Goal: Find specific page/section: Find specific page/section

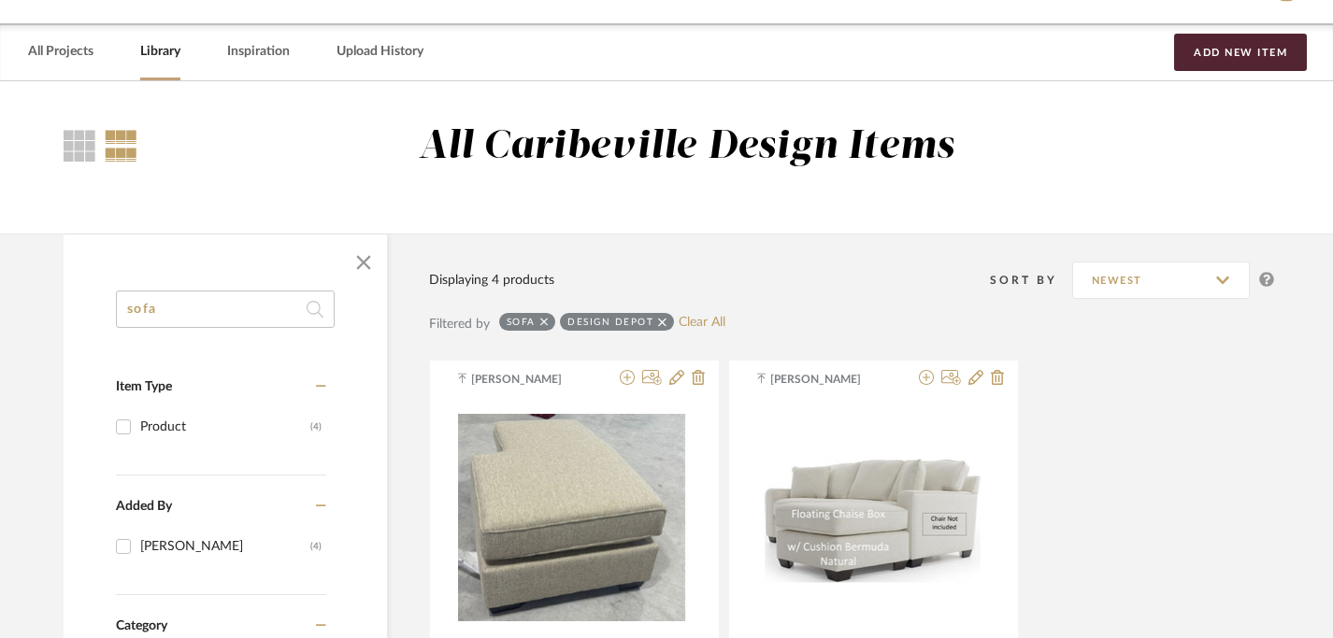
scroll to position [0, 6]
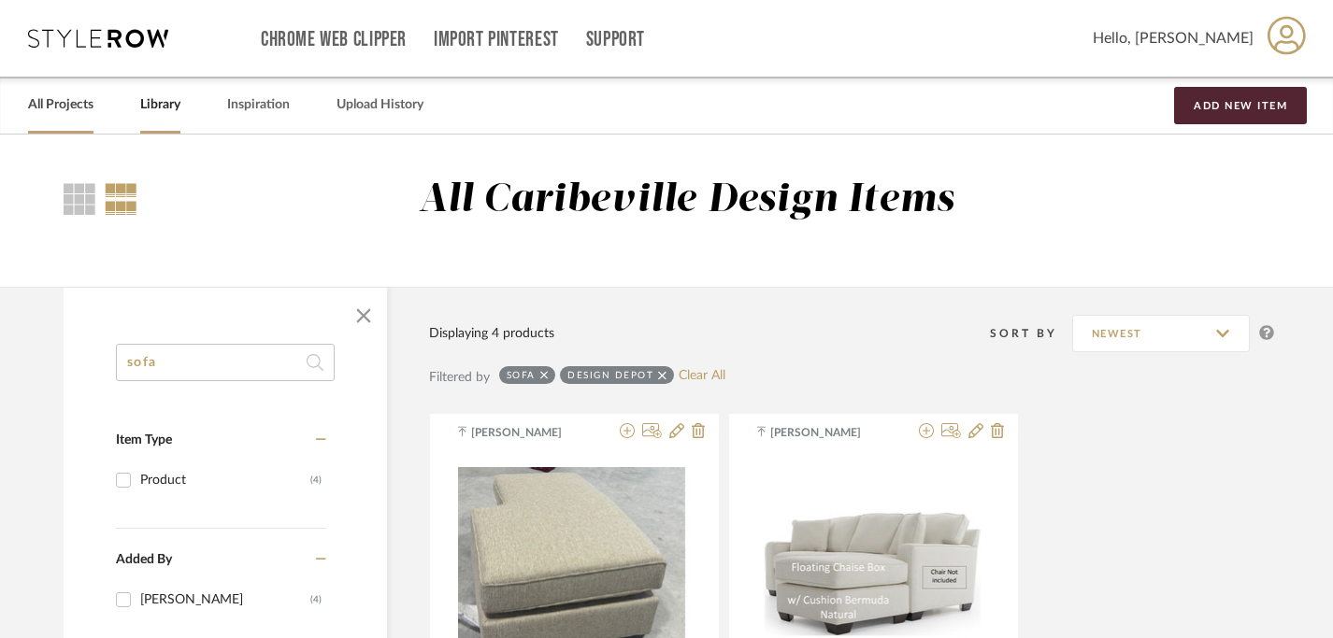
click at [79, 113] on link "All Projects" at bounding box center [60, 105] width 65 height 25
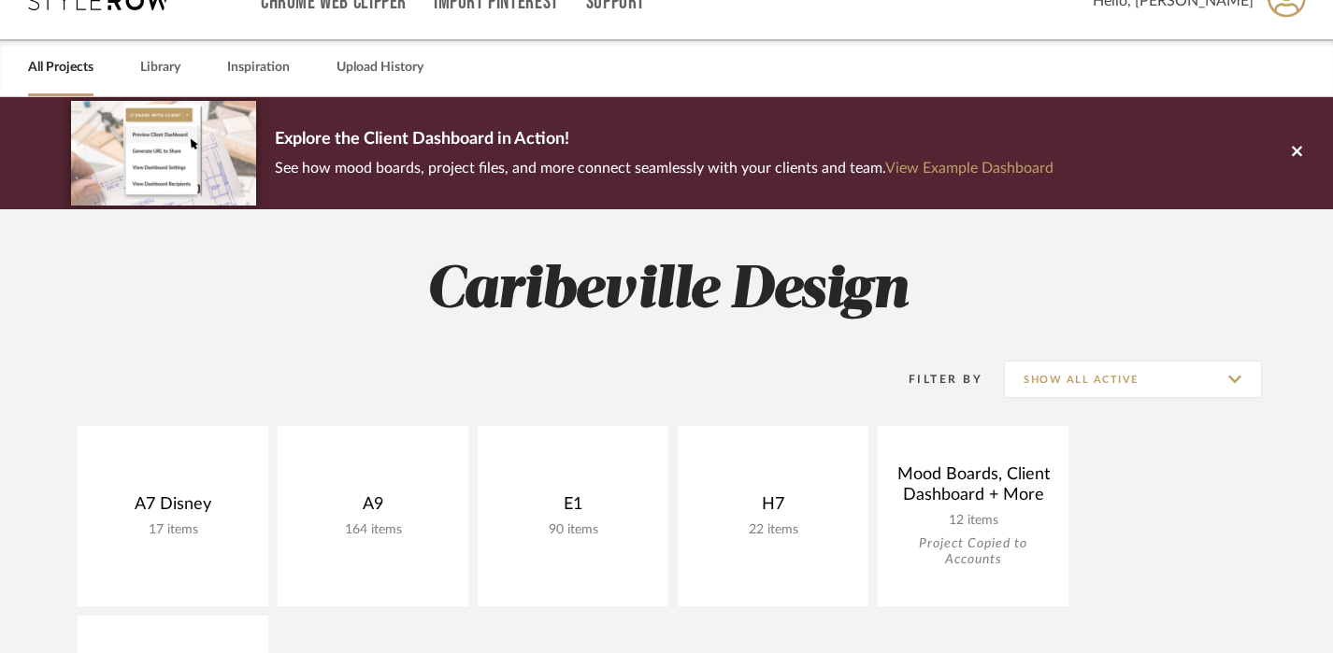
scroll to position [233, 0]
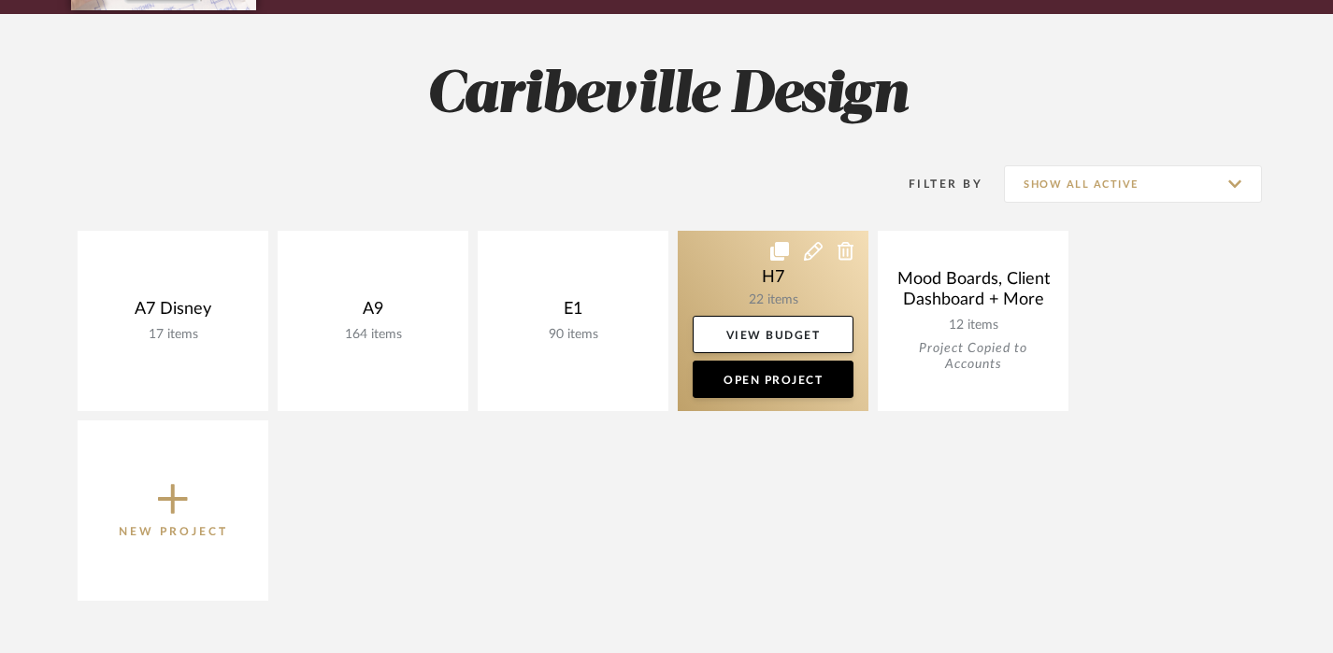
click at [796, 297] on link at bounding box center [772, 321] width 191 height 180
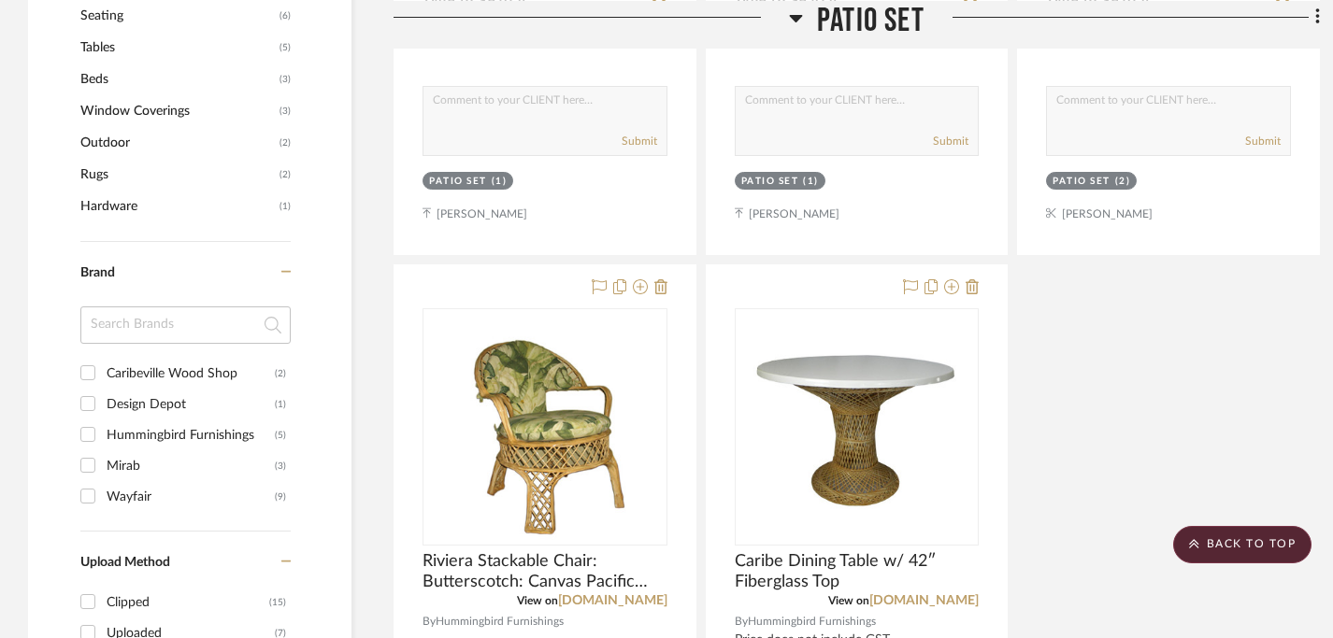
scroll to position [1128, 0]
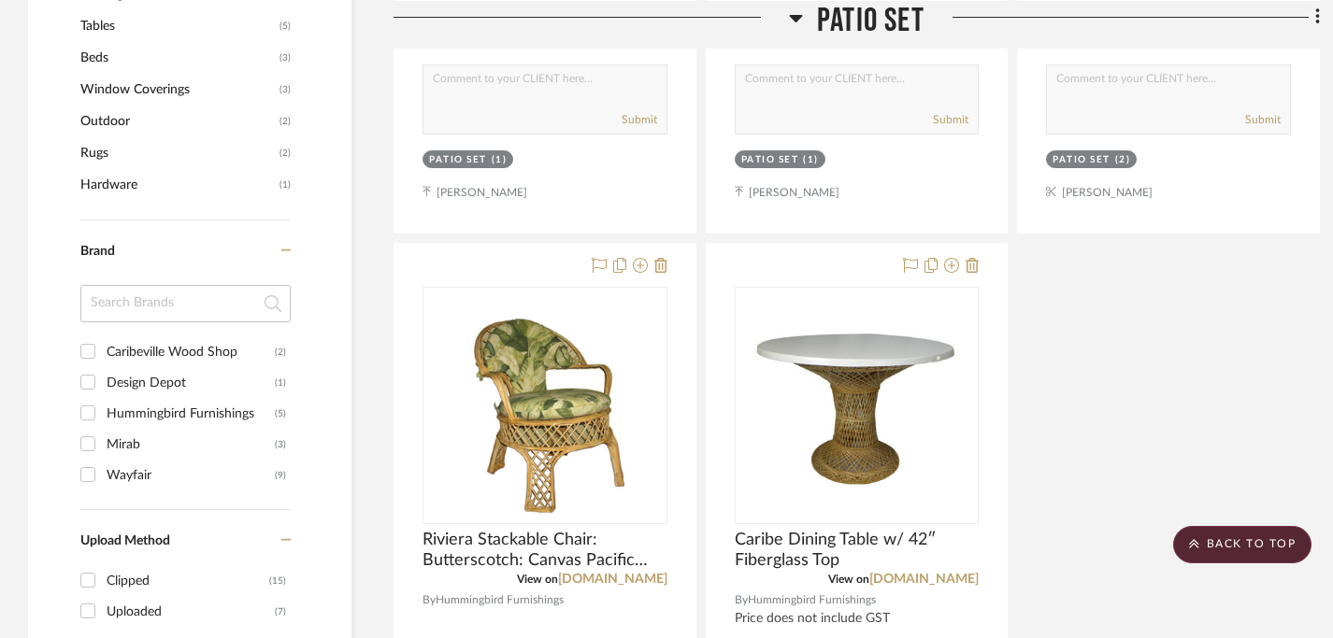
click at [179, 384] on div "Design Depot" at bounding box center [191, 383] width 168 height 30
click at [103, 384] on input "Design Depot (1)" at bounding box center [88, 382] width 30 height 30
checkbox input "true"
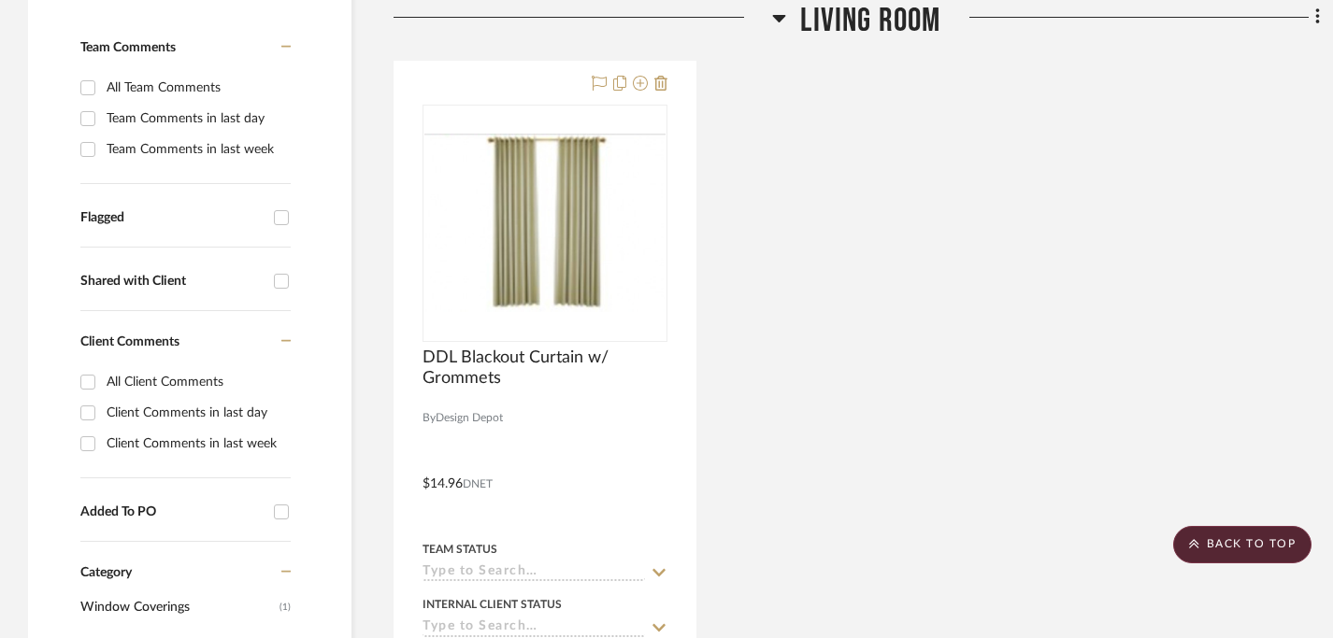
scroll to position [514, 2]
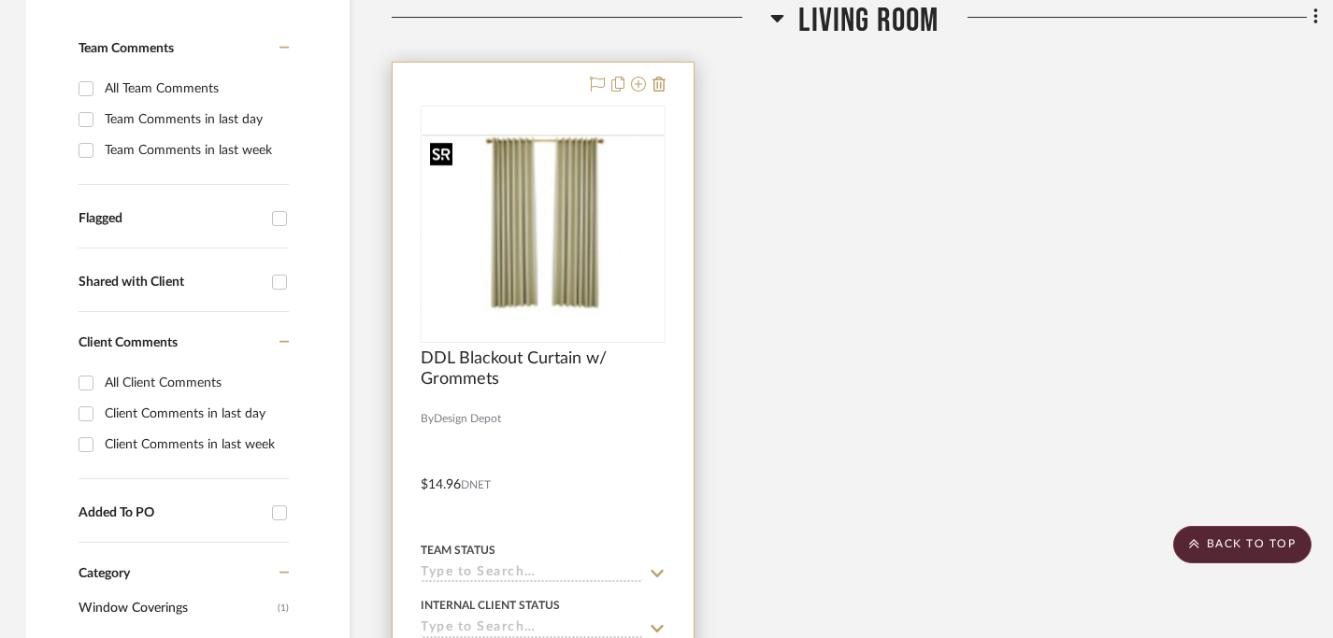
click at [551, 258] on img "0" at bounding box center [542, 224] width 241 height 178
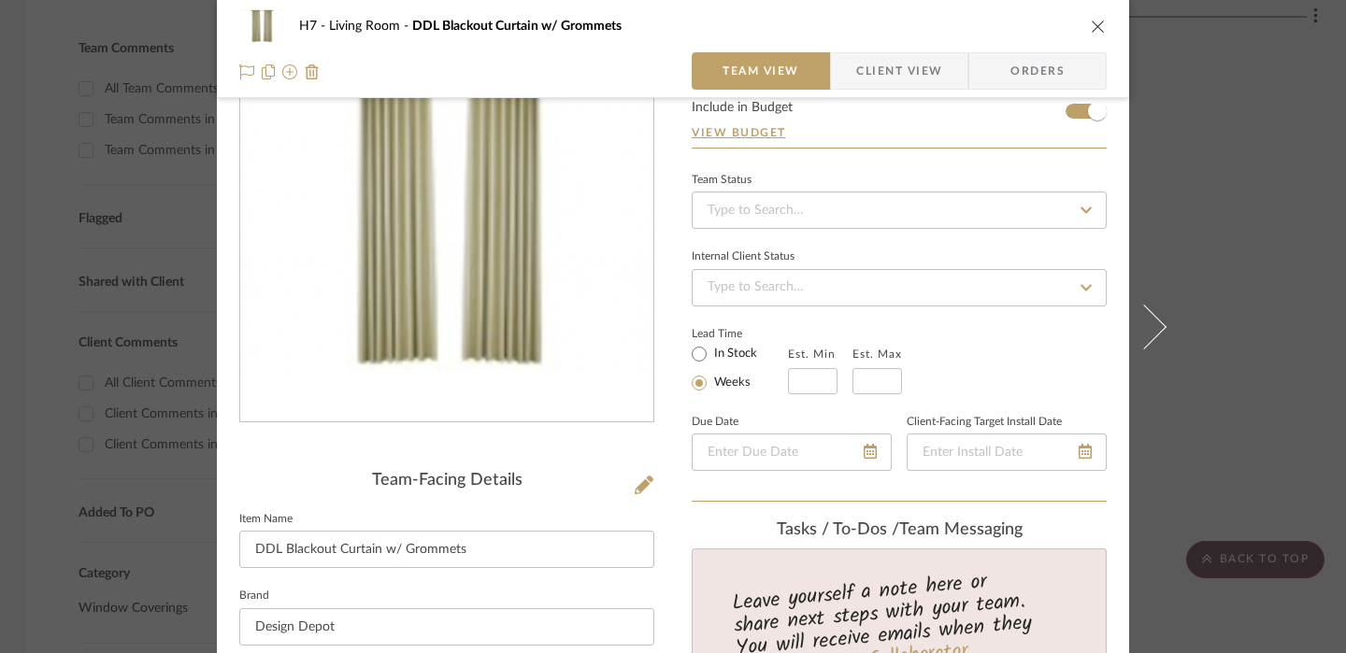
scroll to position [64, 0]
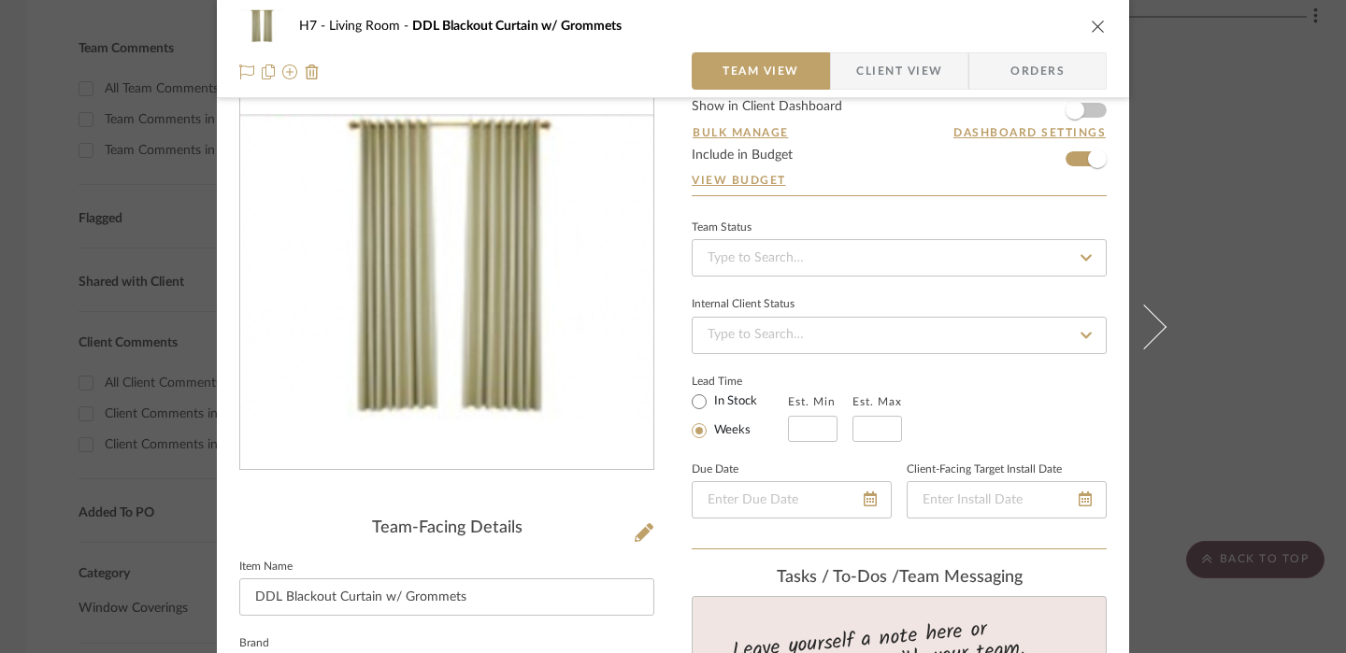
click at [1091, 33] on icon "close" at bounding box center [1098, 26] width 15 height 15
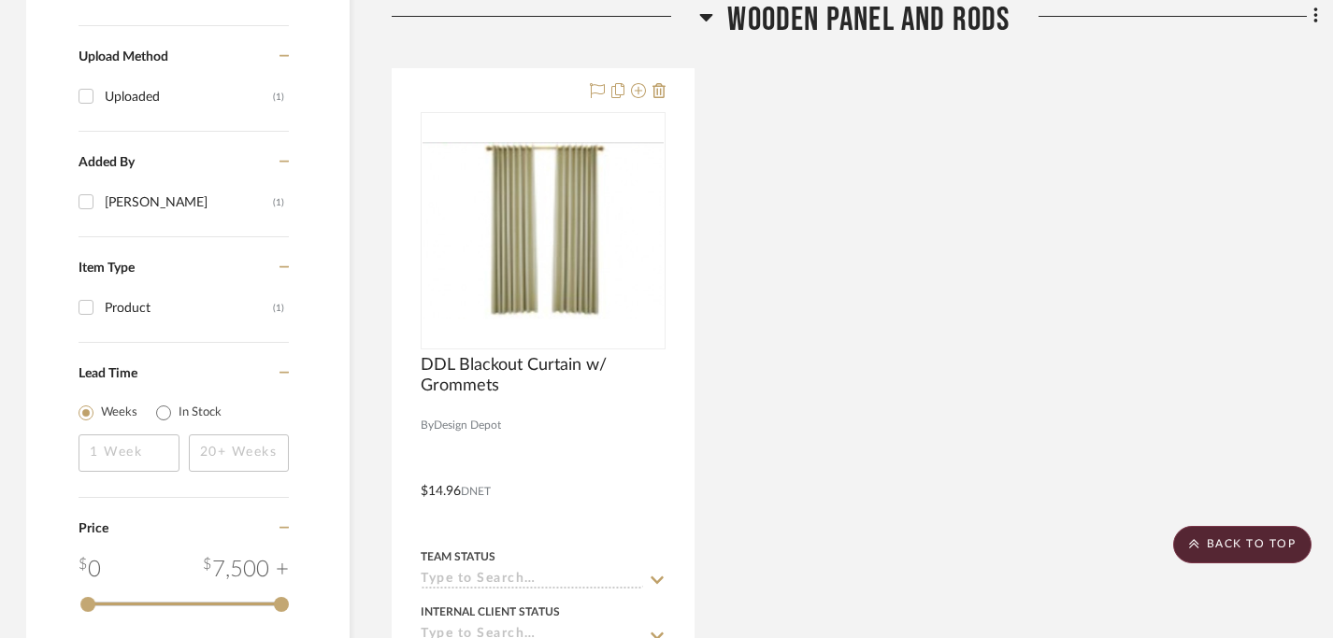
scroll to position [1399, 2]
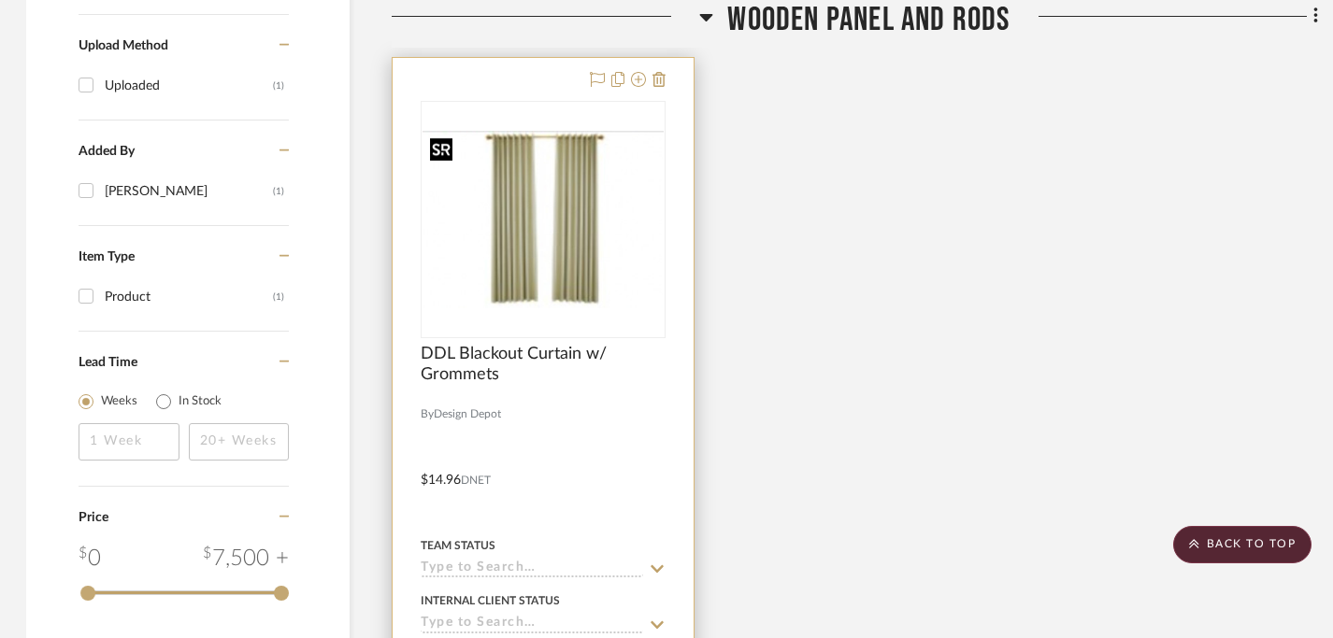
click at [541, 232] on img "0" at bounding box center [542, 220] width 241 height 178
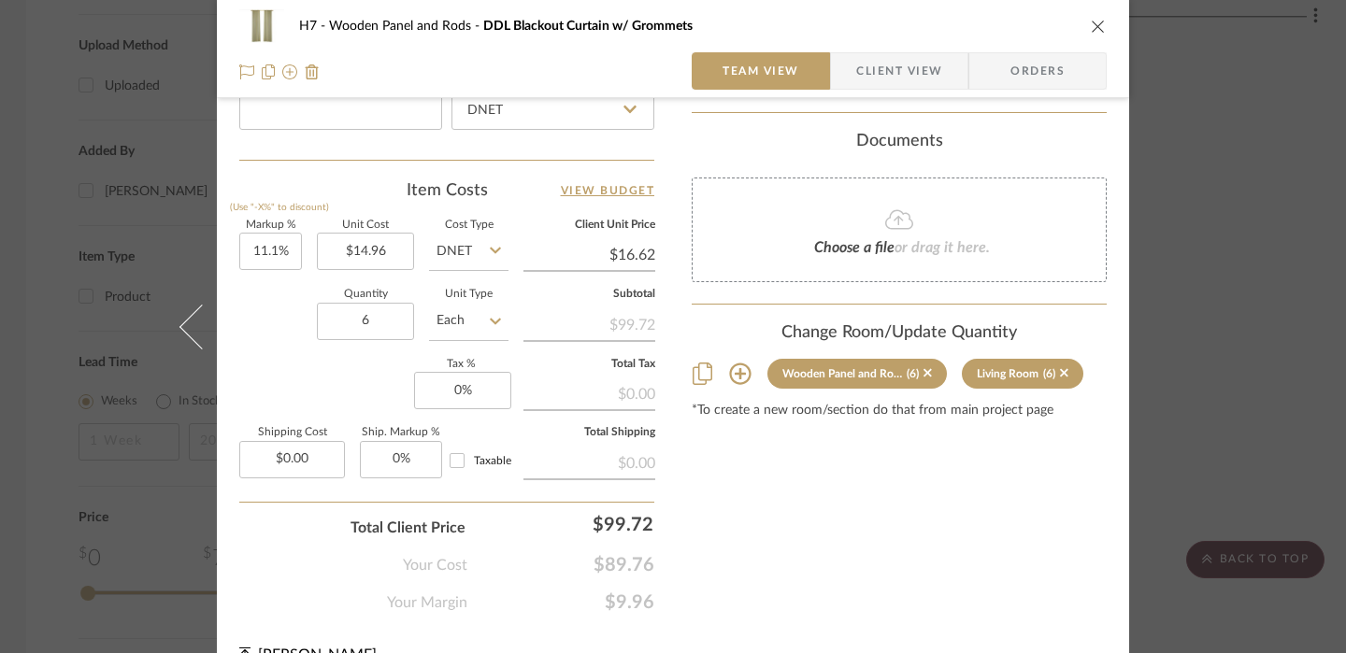
scroll to position [1049, 0]
click at [1193, 287] on div "H7 Wooden Panel and Rods DDL Blackout Curtain w/ Grommets Team View Client View…" at bounding box center [673, 326] width 1346 height 653
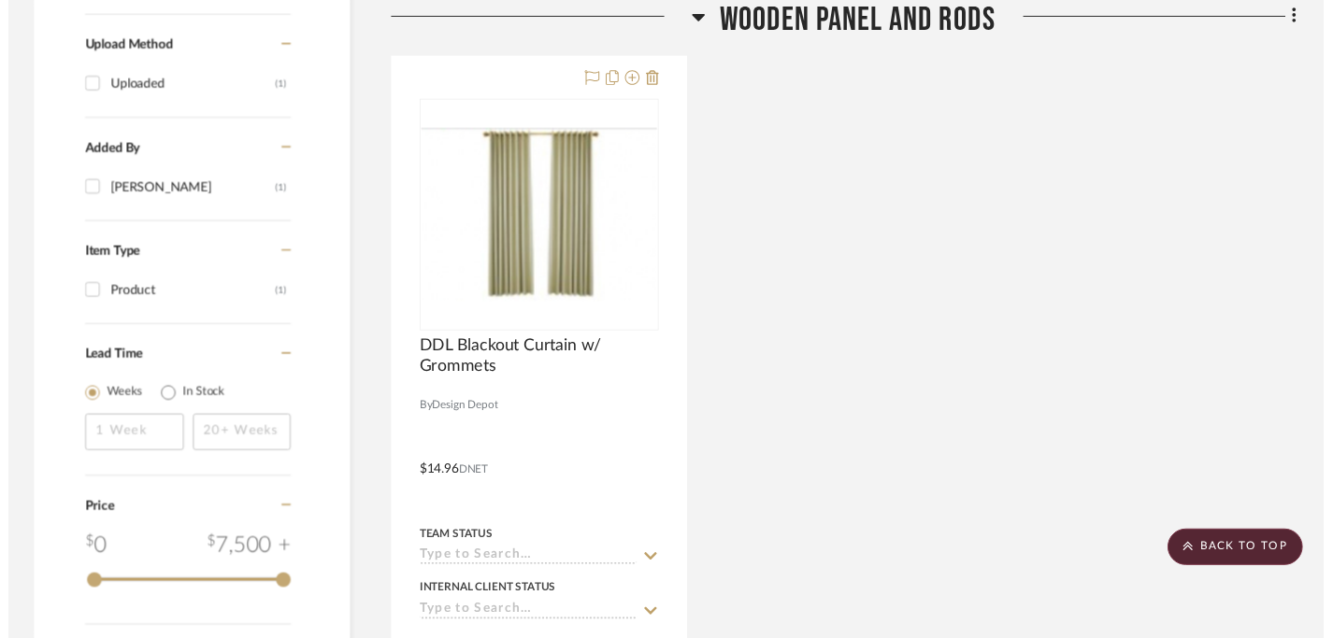
scroll to position [1433, 2]
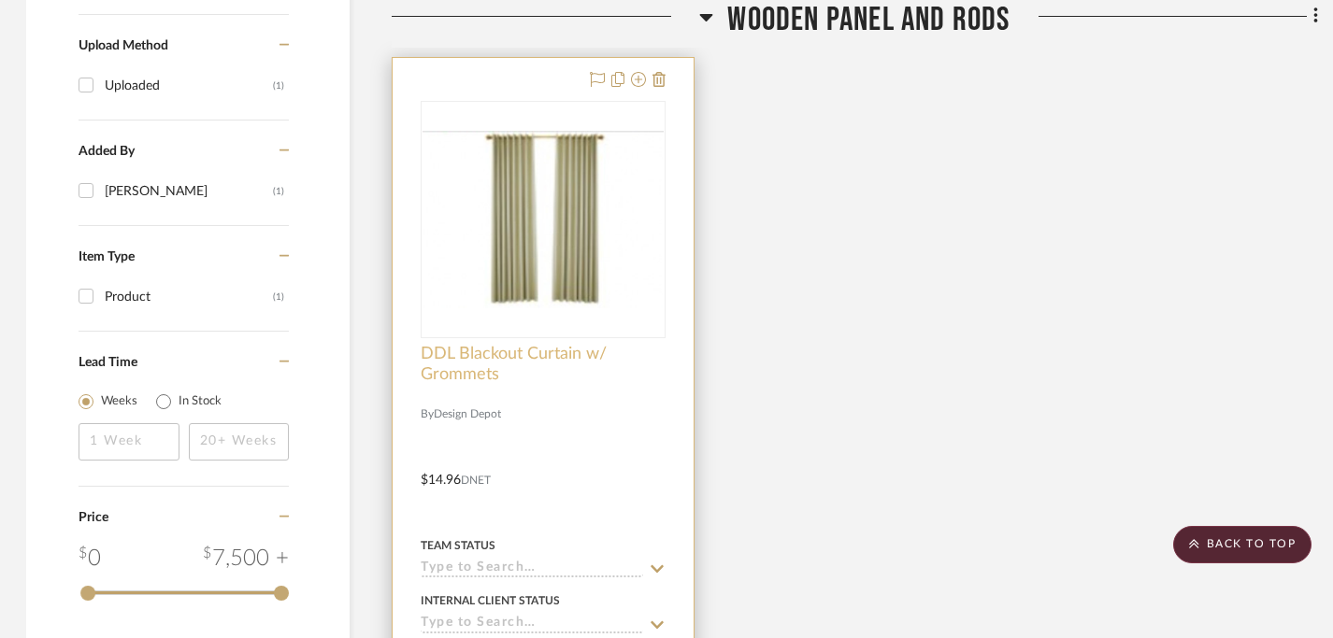
drag, startPoint x: 515, startPoint y: 371, endPoint x: 480, endPoint y: 359, distance: 36.6
click at [522, 284] on img "0" at bounding box center [542, 220] width 241 height 178
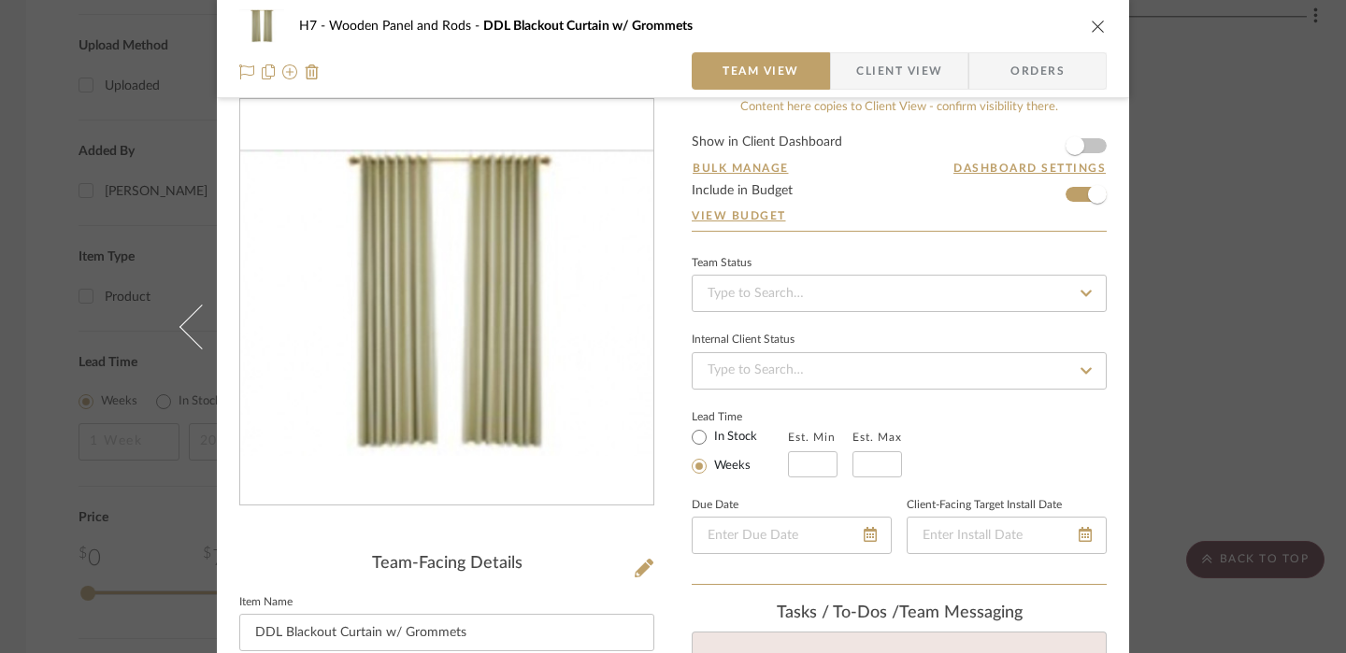
scroll to position [36, 0]
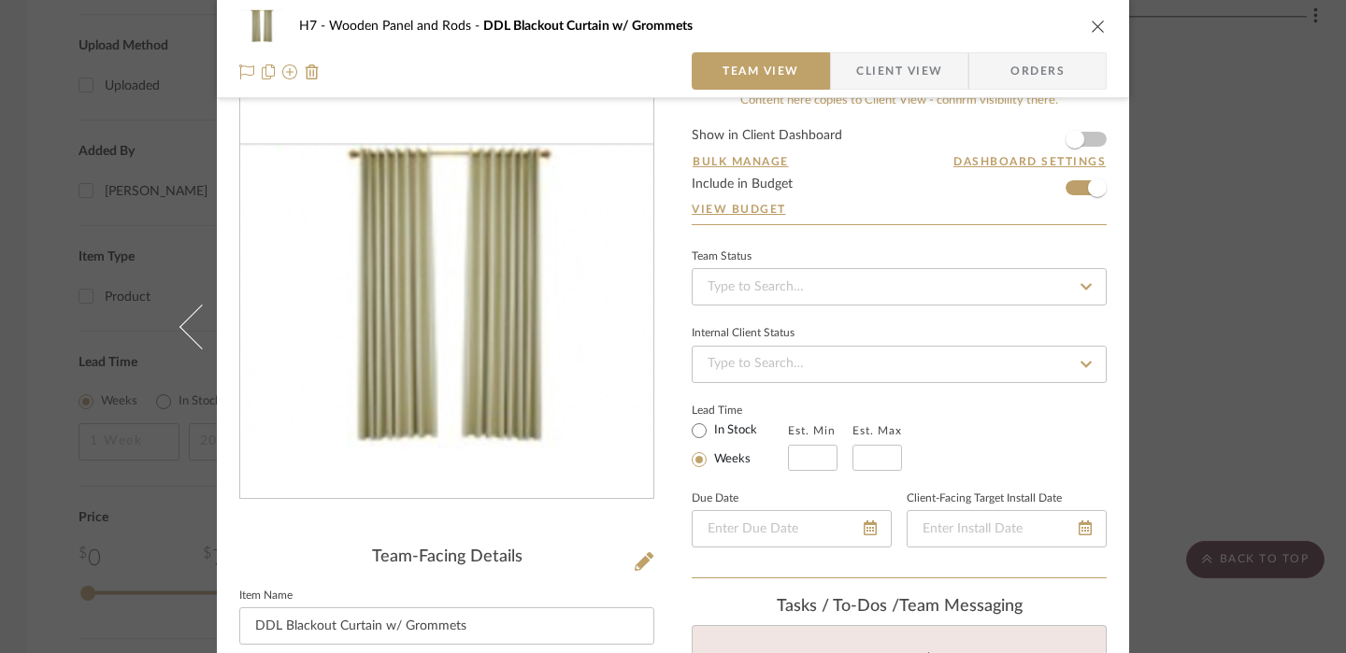
click at [1091, 29] on icon "close" at bounding box center [1098, 26] width 15 height 15
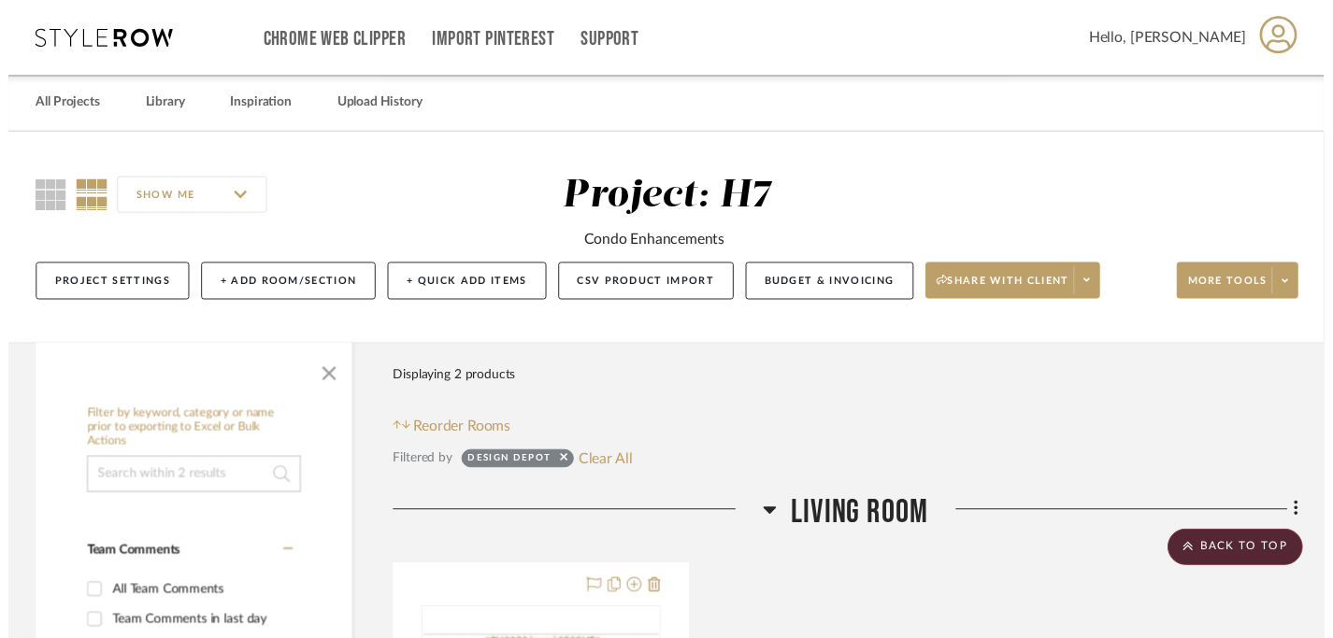
scroll to position [1433, 2]
